Goal: Transaction & Acquisition: Purchase product/service

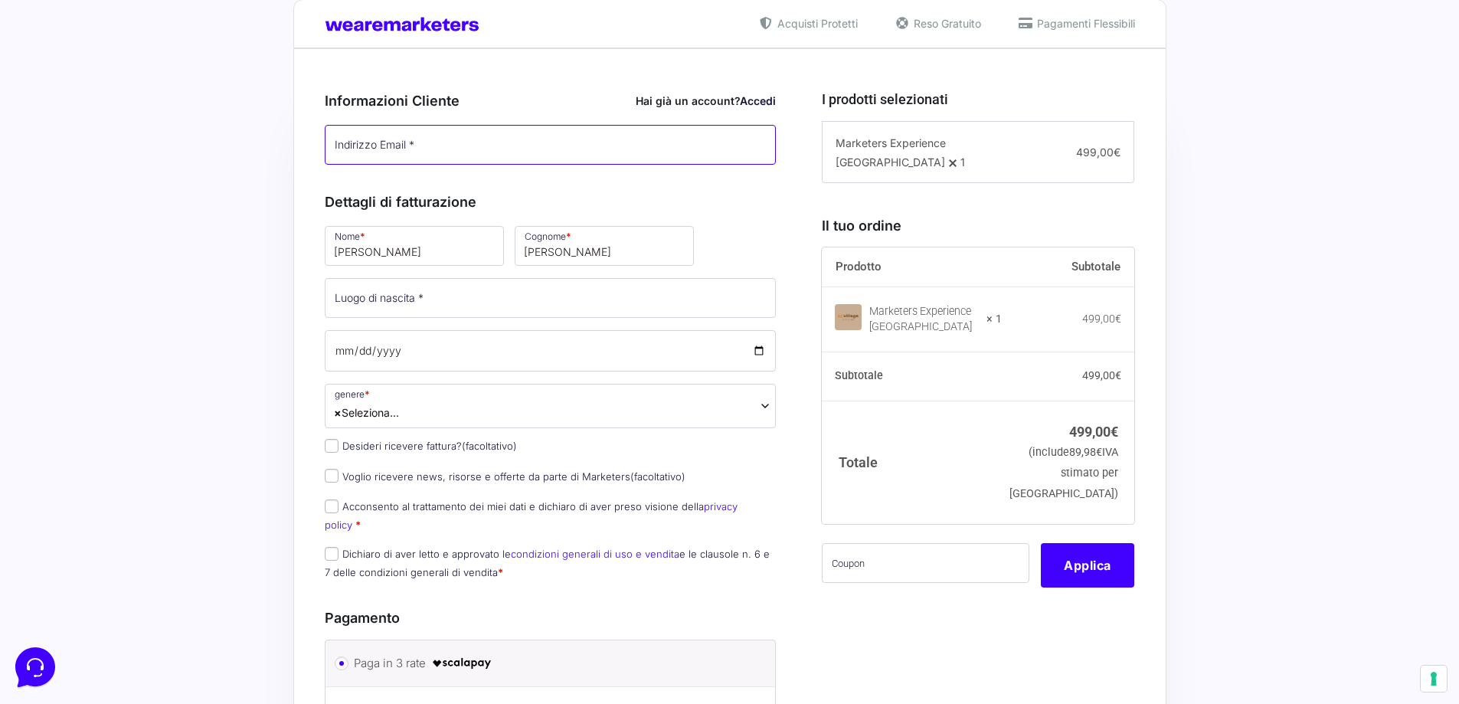
type input "[EMAIL_ADDRESS][DOMAIN_NAME]"
click at [434, 299] on input "Luogo di nascita *" at bounding box center [551, 298] width 452 height 40
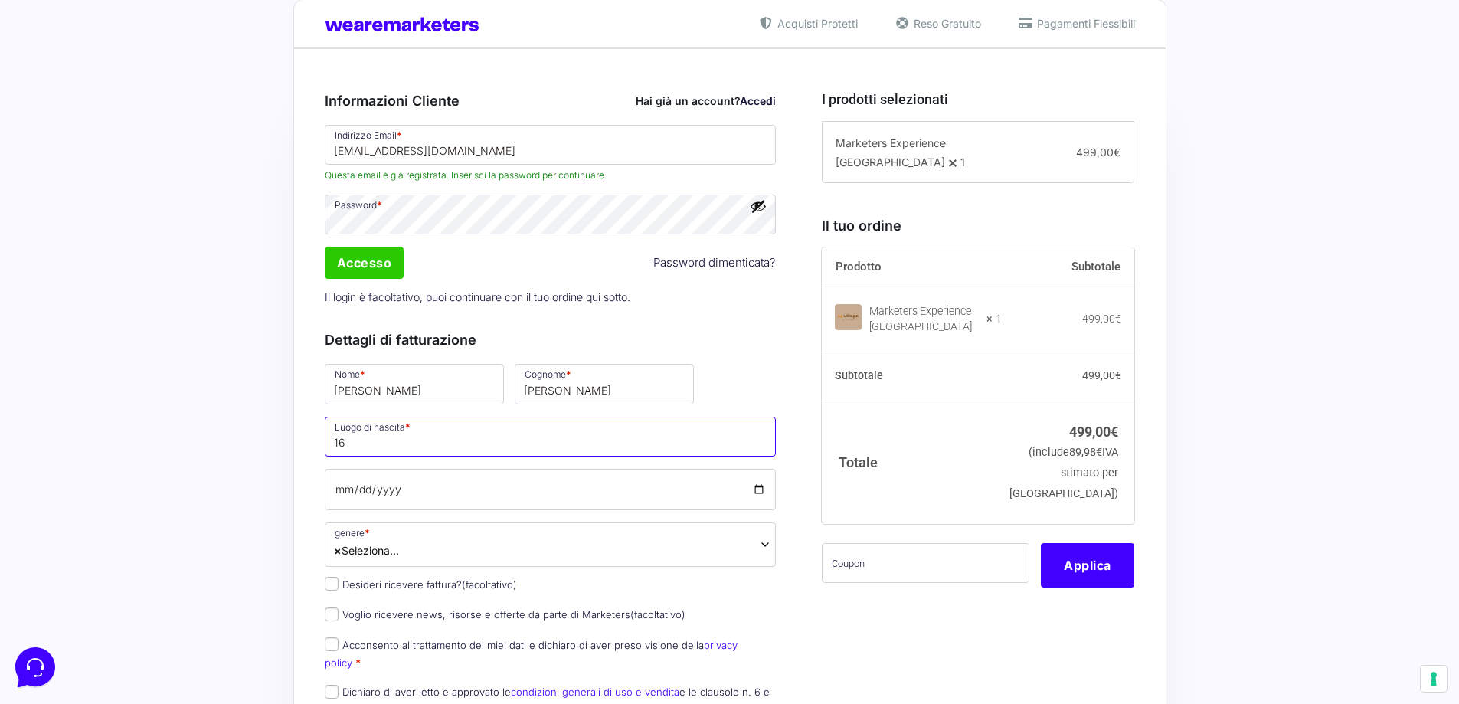
type input "1"
type input "[GEOGRAPHIC_DATA]"
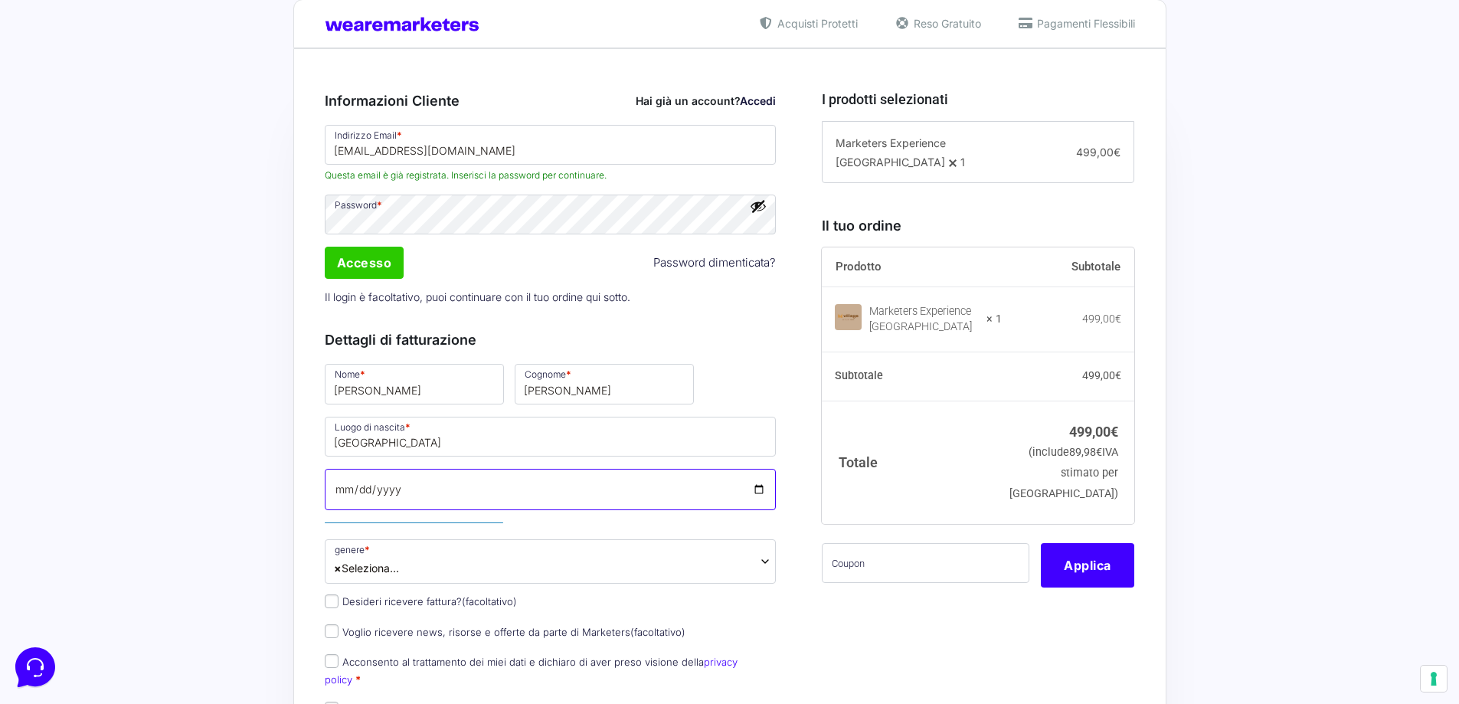
click at [499, 489] on input "Data di nascita *" at bounding box center [551, 489] width 452 height 41
type input "[DATE]"
click at [583, 520] on p "Data di nascita * 1993-06-16 Inserisci la tua data di nascita" at bounding box center [550, 499] width 463 height 64
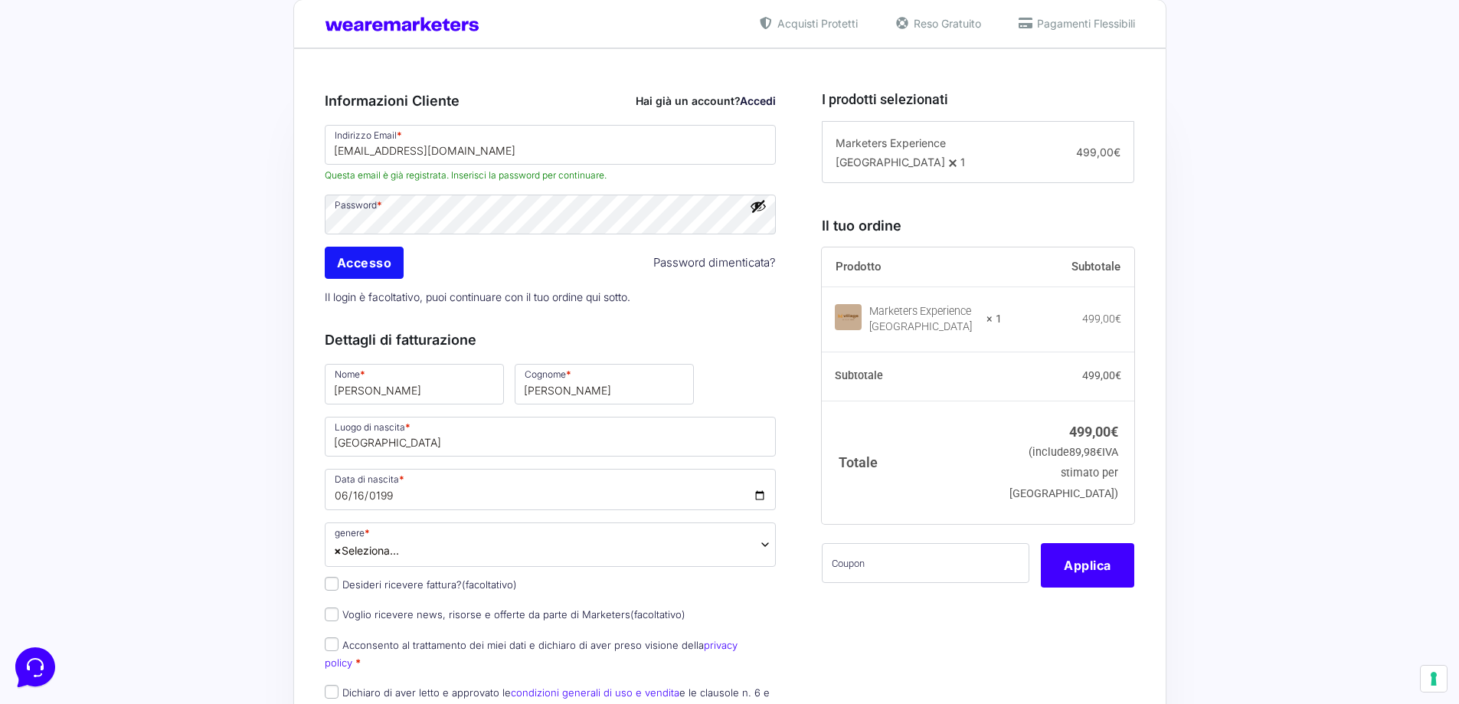
click at [378, 260] on input "Accesso" at bounding box center [365, 263] width 80 height 32
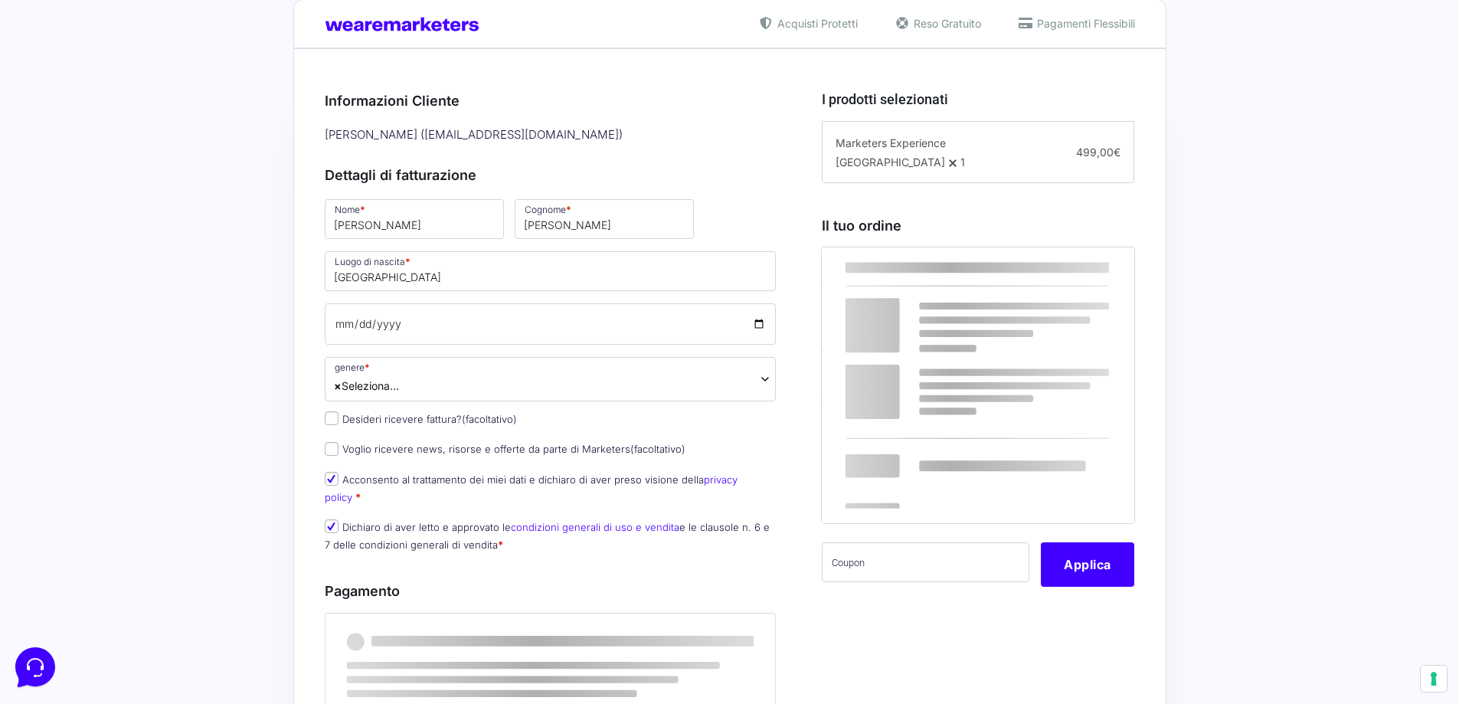
scroll to position [306, 0]
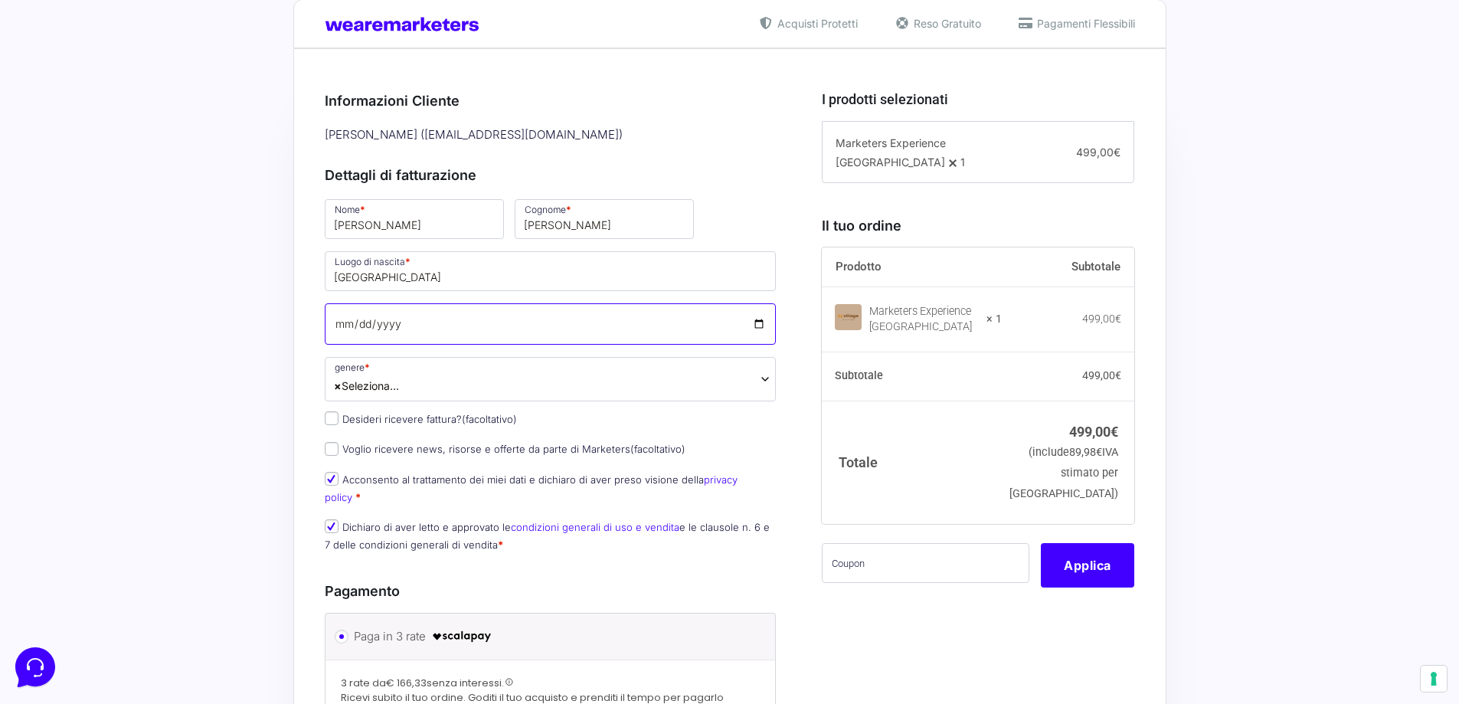
click at [343, 323] on input "Data di nascita *" at bounding box center [551, 323] width 452 height 41
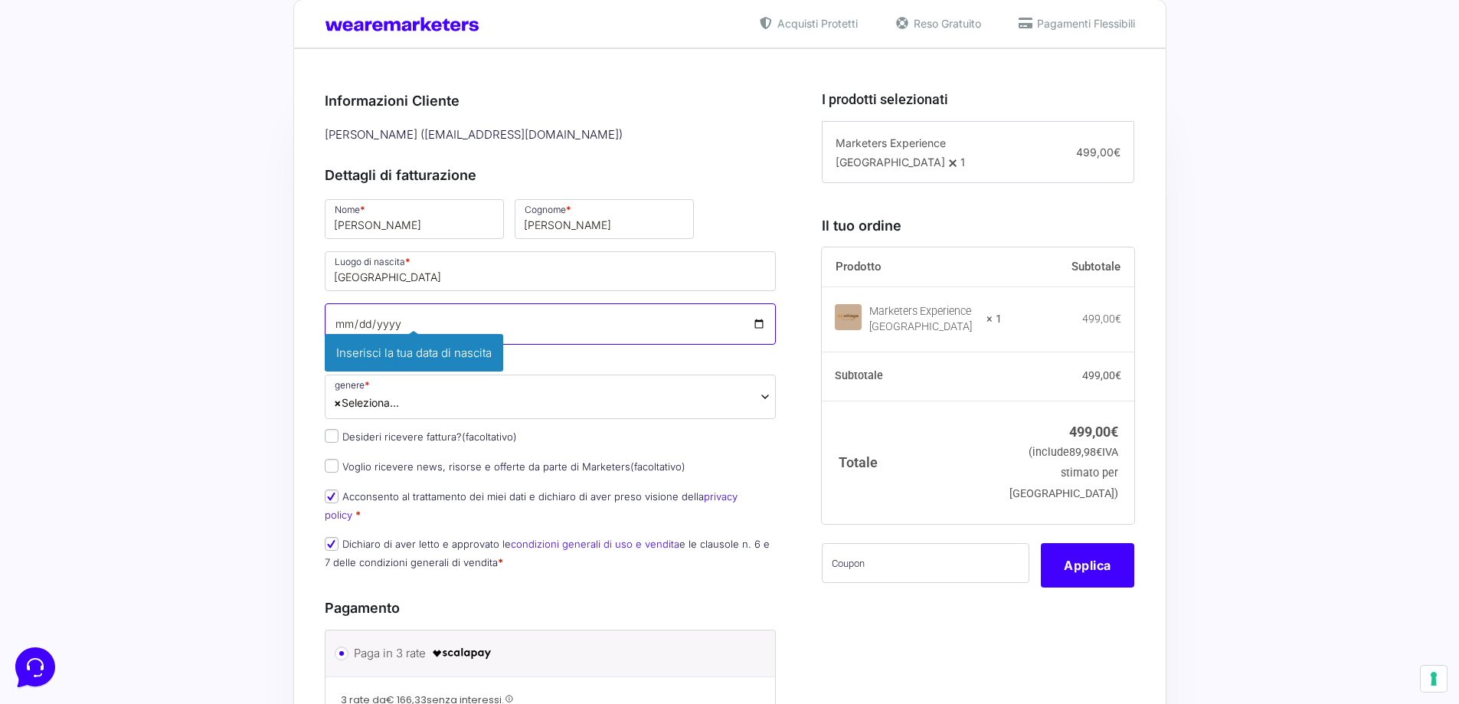
click at [343, 323] on input "Data di nascita *" at bounding box center [551, 323] width 452 height 41
type input "[DATE]"
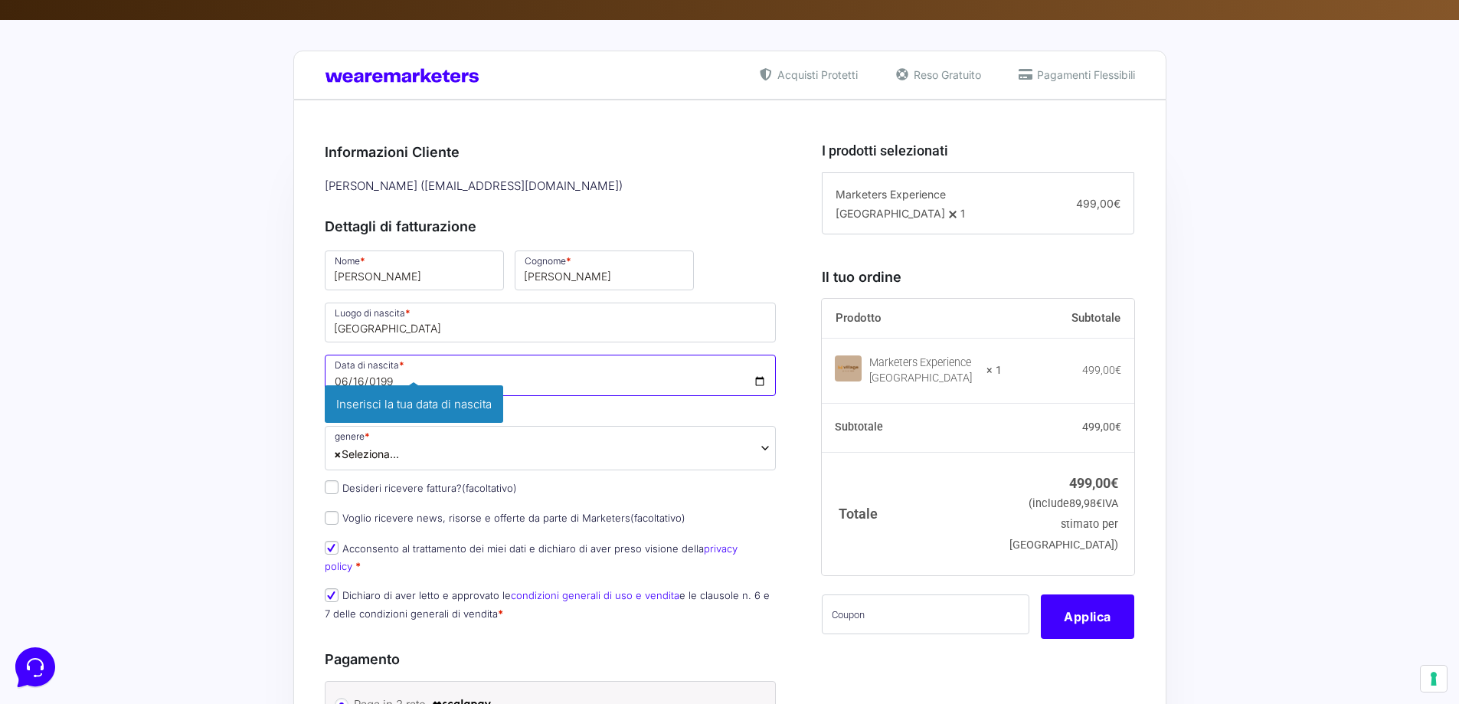
scroll to position [230, 0]
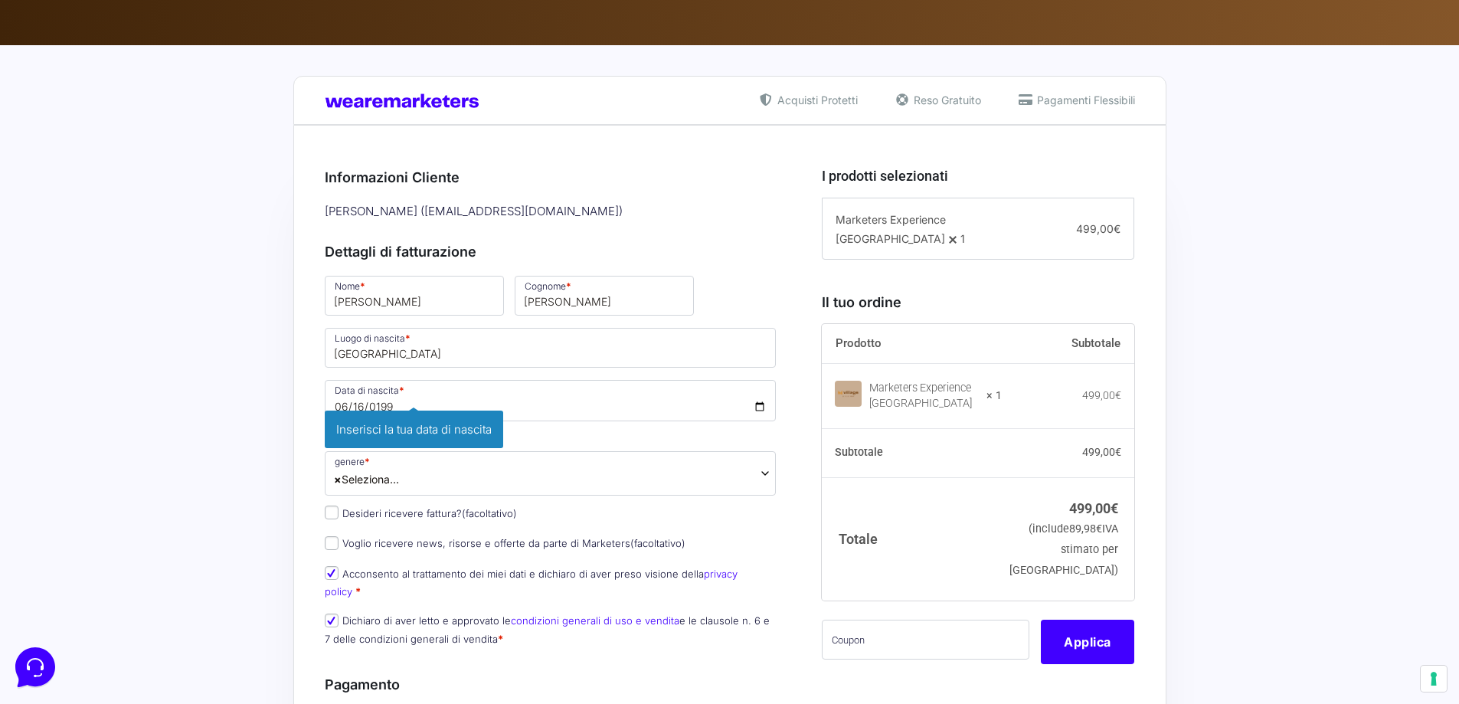
click at [611, 210] on div "[PERSON_NAME] ( [EMAIL_ADDRESS][DOMAIN_NAME] )" at bounding box center [550, 211] width 463 height 25
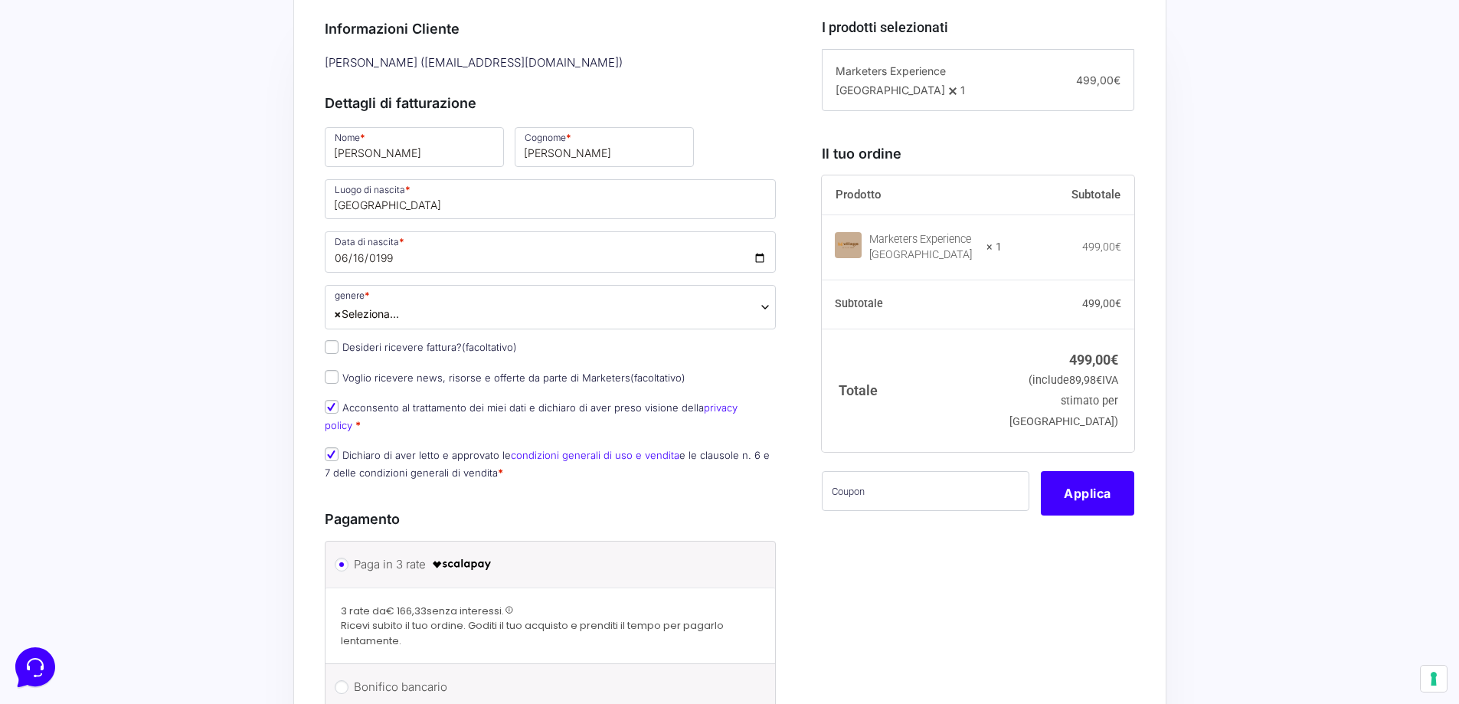
scroll to position [383, 0]
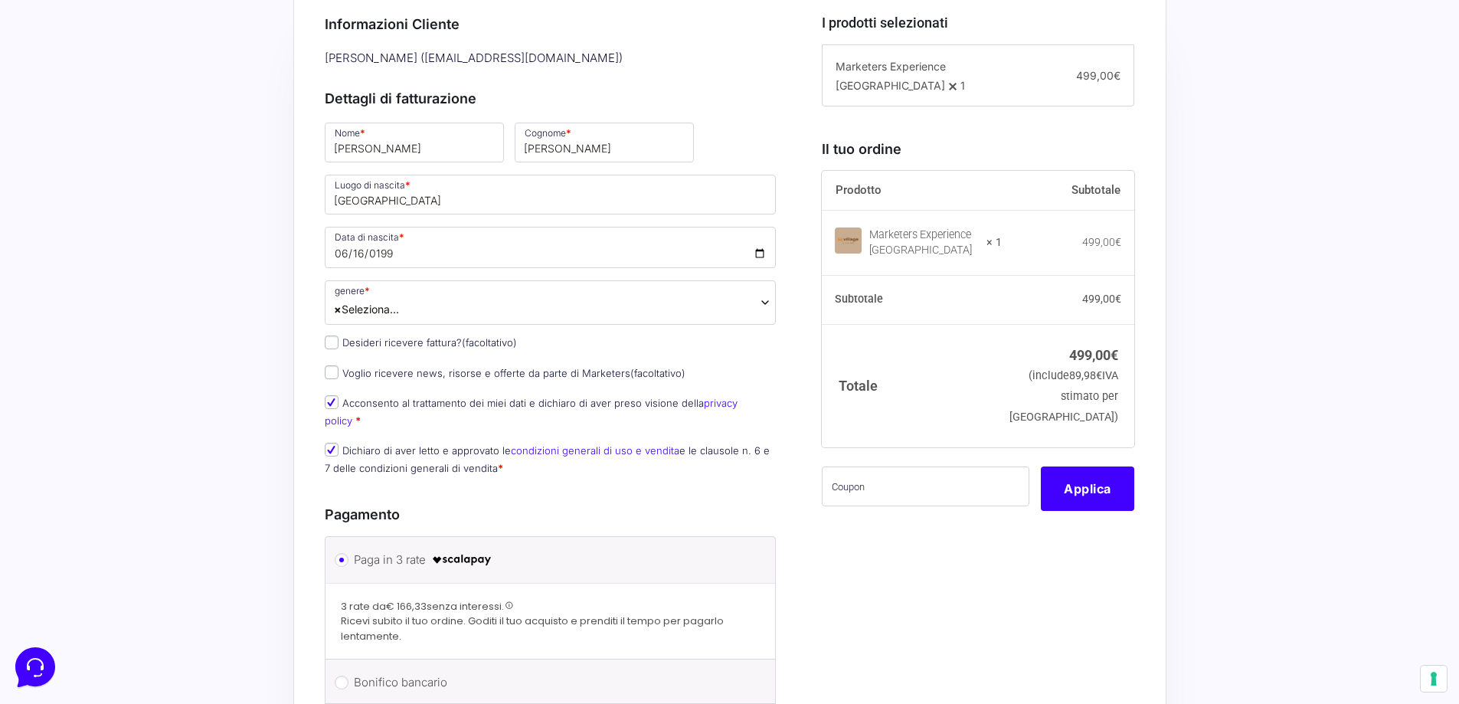
click at [489, 304] on span "× Seleziona..." at bounding box center [551, 302] width 452 height 44
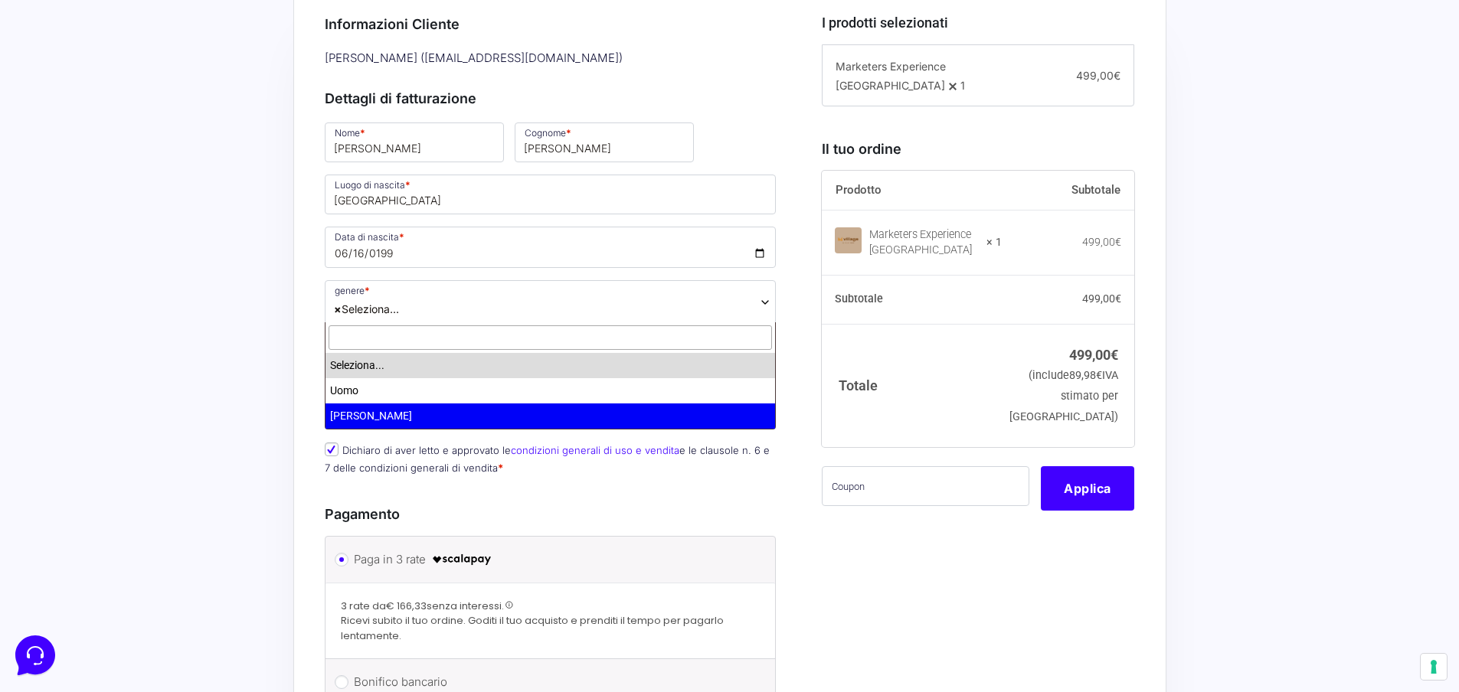
select select "[PERSON_NAME]"
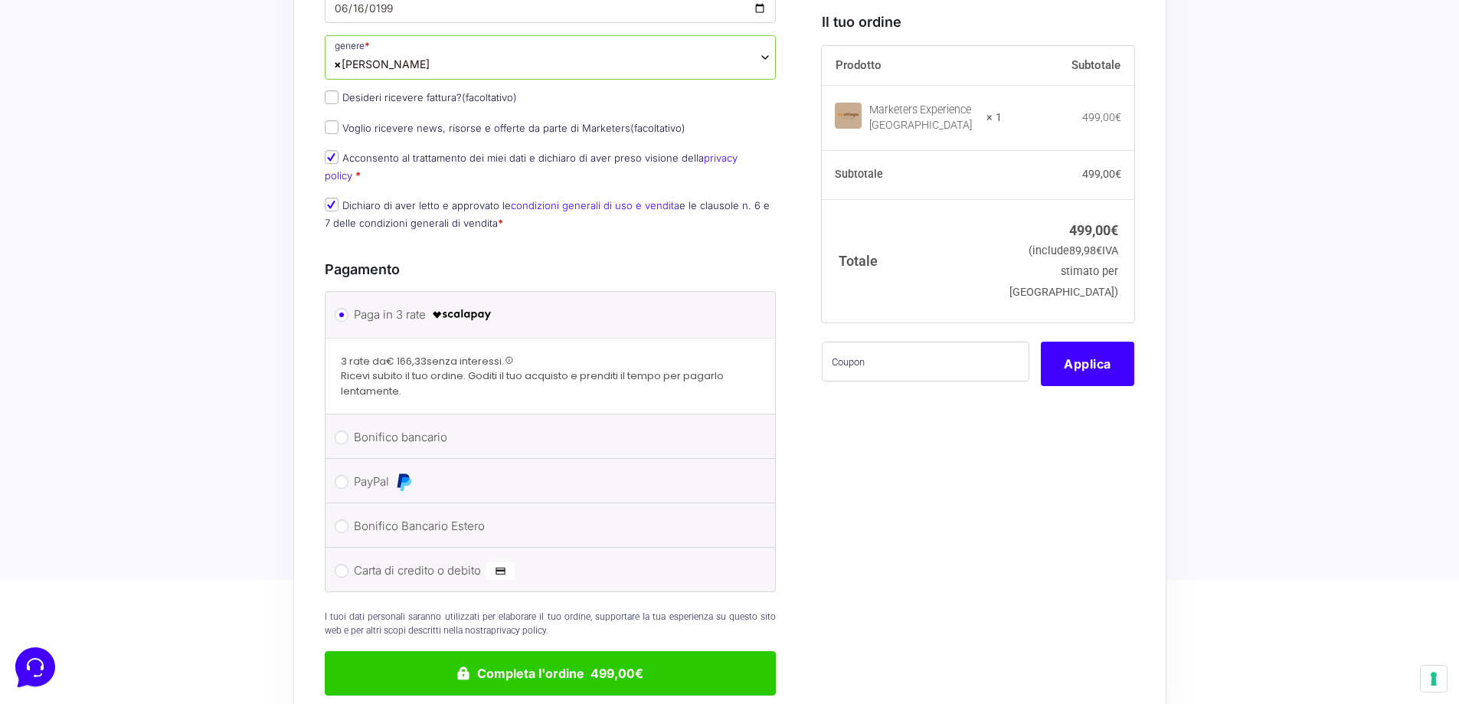
scroll to position [689, 0]
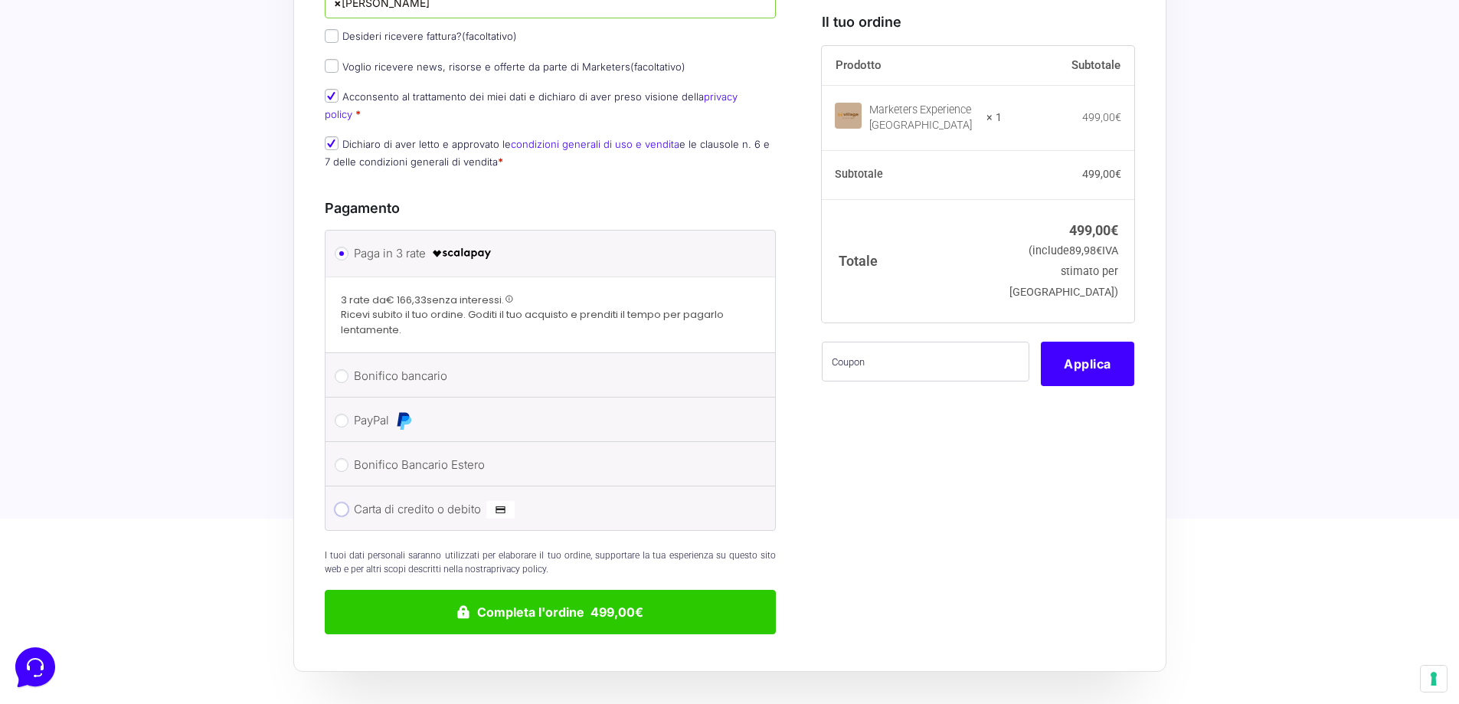
click at [341, 503] on input "Carta di credito o debito" at bounding box center [342, 510] width 14 height 14
radio input "true"
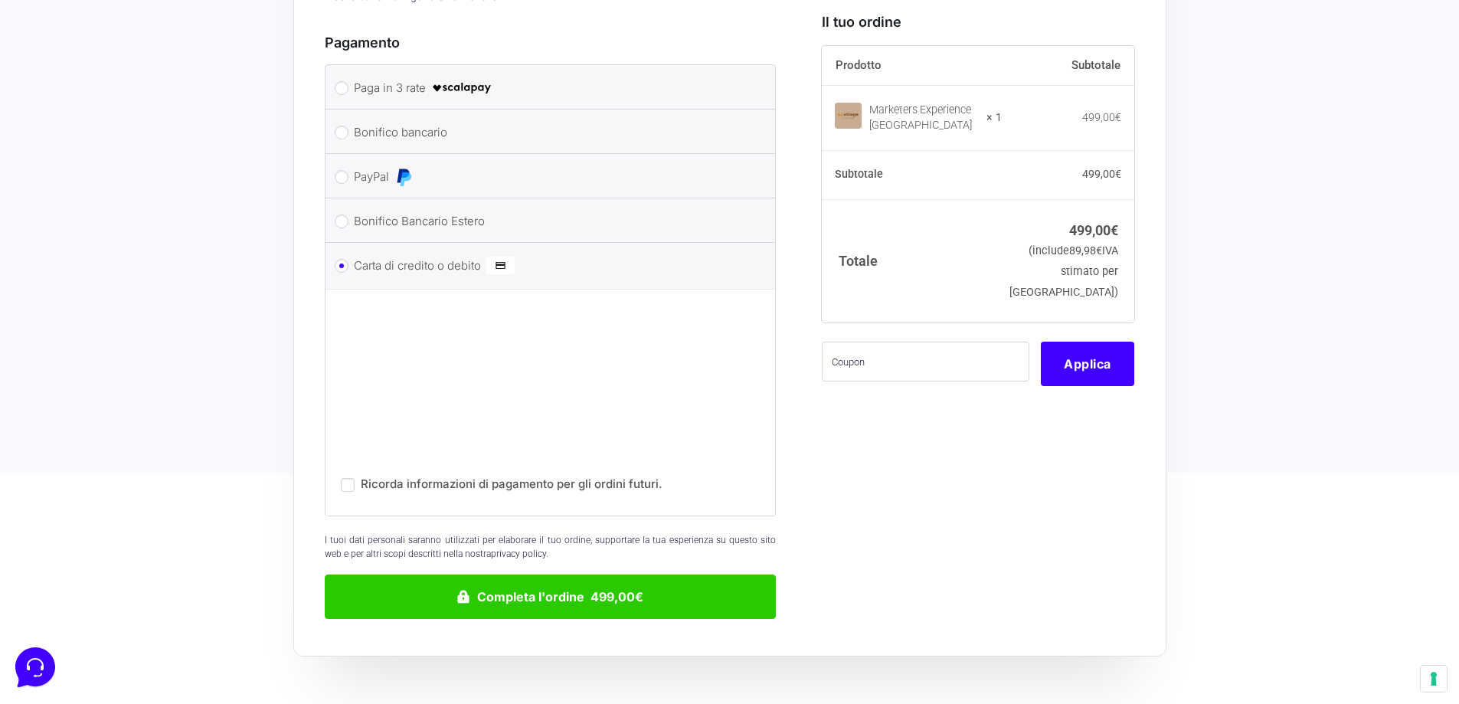
scroll to position [932, 0]
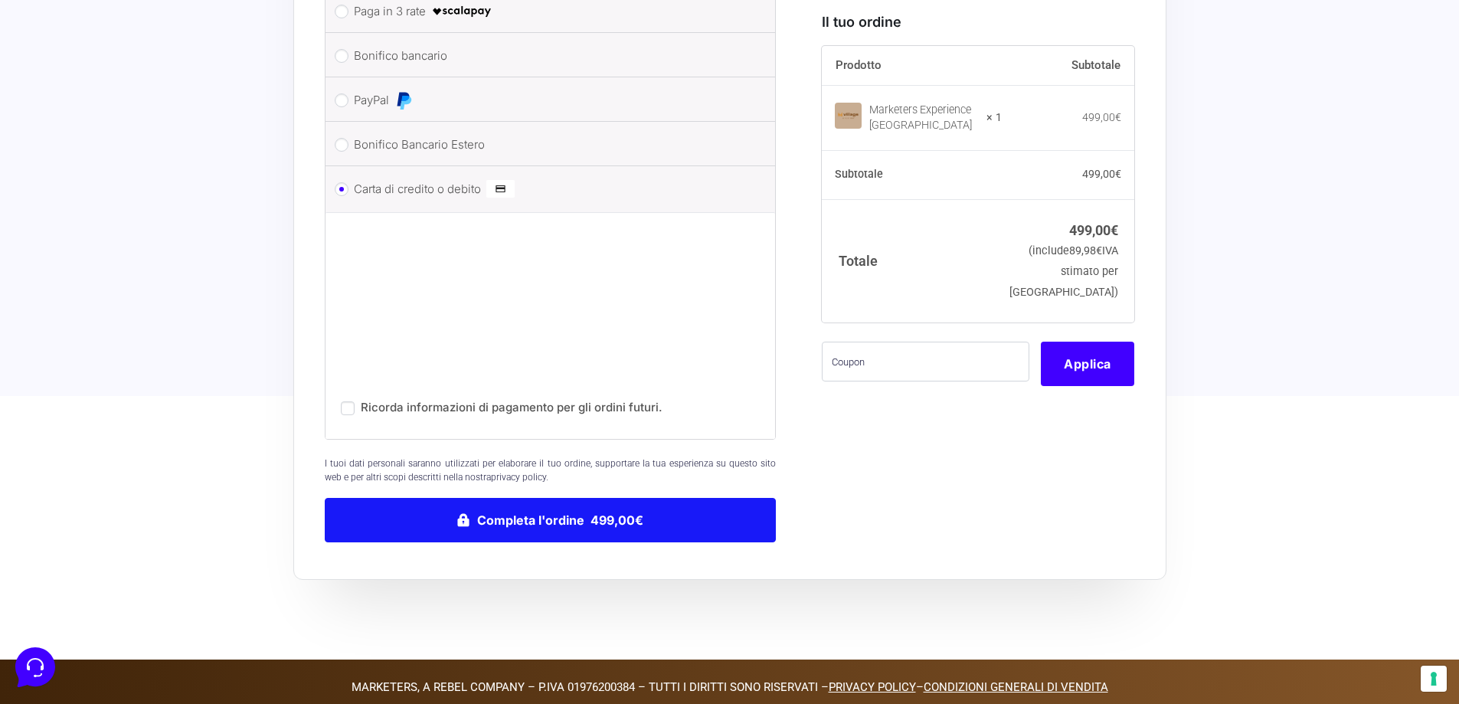
click at [591, 504] on button "Completa l'ordine 499,00€" at bounding box center [551, 520] width 452 height 44
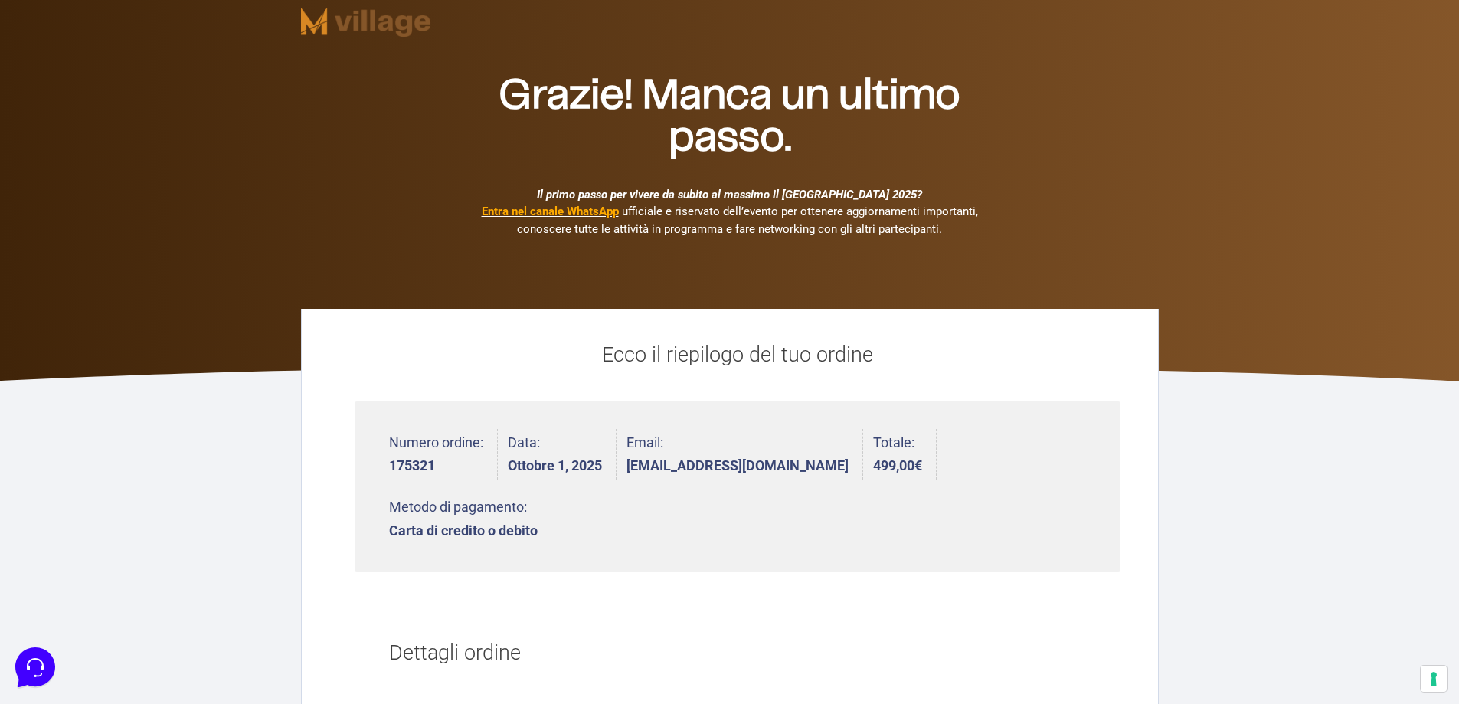
click at [592, 211] on b "Entra nel canale WhatsApp" at bounding box center [550, 212] width 137 height 14
click at [558, 211] on b "Entra nel canale WhatsApp" at bounding box center [550, 212] width 137 height 14
